Goal: Communication & Community: Participate in discussion

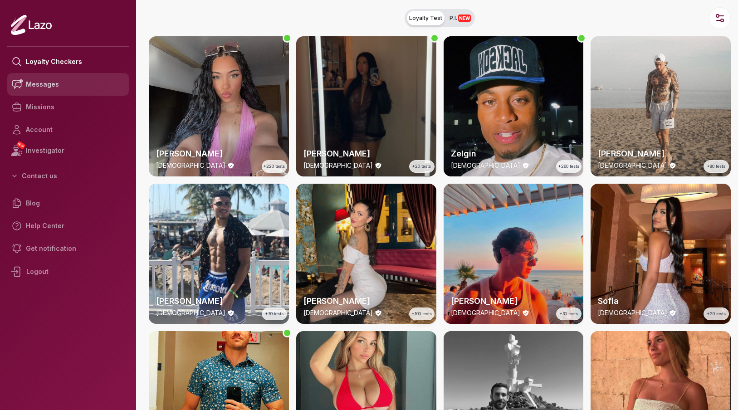
click at [46, 85] on link "Messages" at bounding box center [68, 84] width 122 height 23
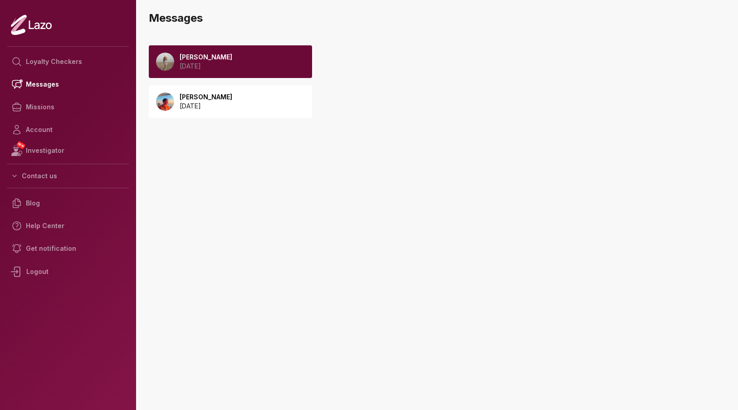
click at [220, 64] on p "2025 September 14" at bounding box center [206, 66] width 53 height 9
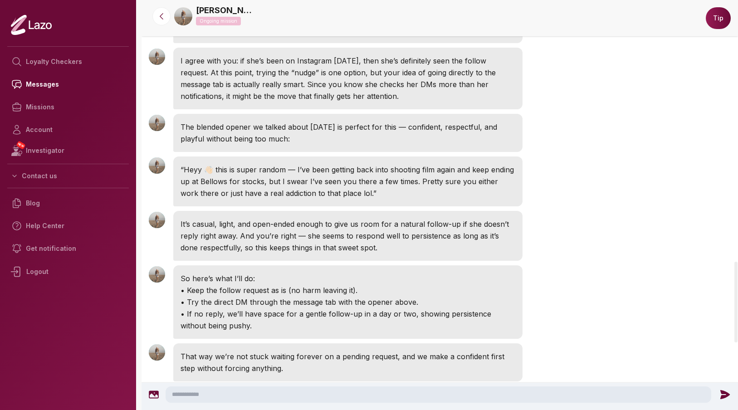
scroll to position [1326, 0]
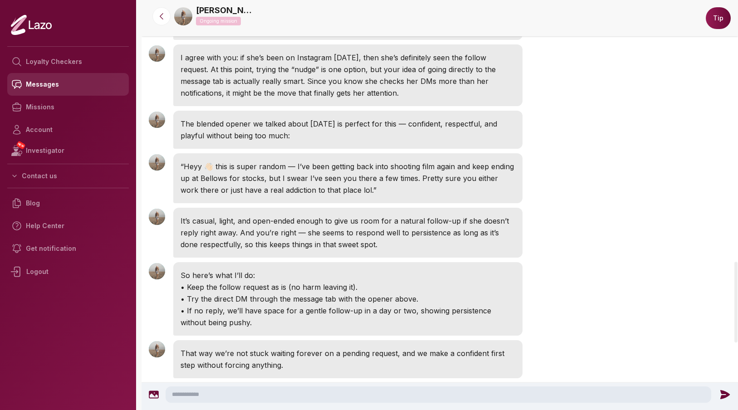
click at [50, 88] on link "Messages" at bounding box center [68, 84] width 122 height 23
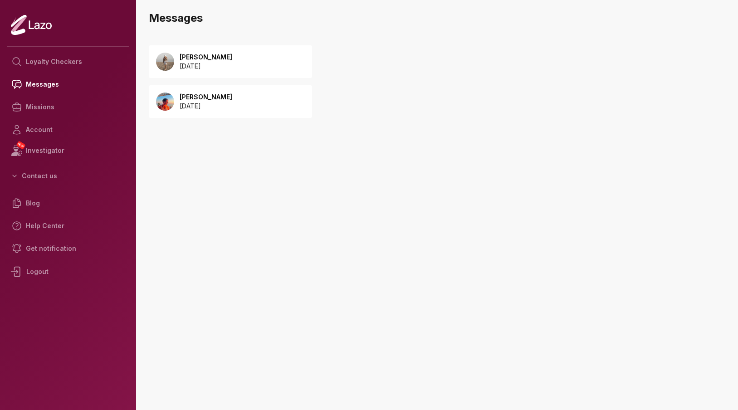
click at [215, 69] on p "2025 September 14" at bounding box center [206, 66] width 53 height 9
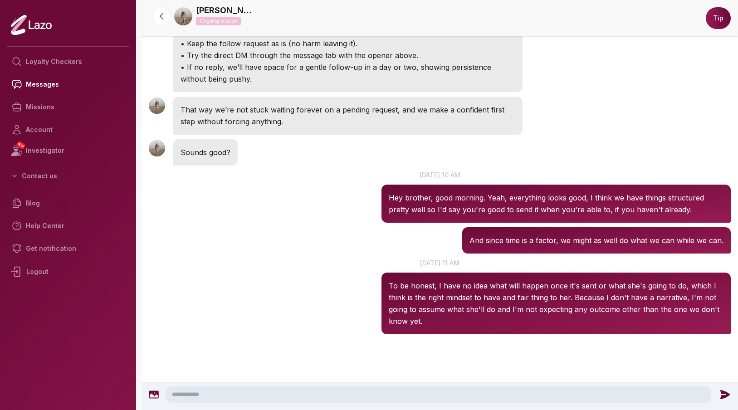
scroll to position [1665, 0]
